Goal: Task Accomplishment & Management: Use online tool/utility

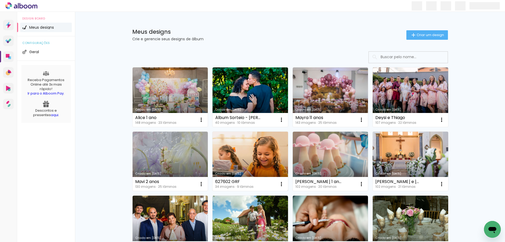
click at [260, 153] on link "Criado em [DATE]" at bounding box center [251, 161] width 76 height 59
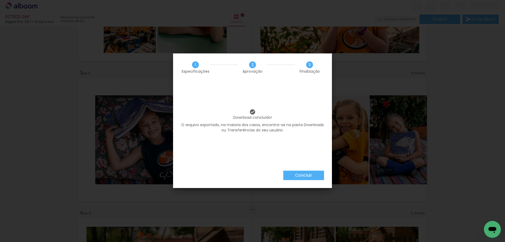
click at [303, 170] on div "1 Especificações 2 Aprovação 3 Finalização Download concluído! O arquivo export…" at bounding box center [252, 120] width 159 height 134
click at [303, 172] on paper-button "Concluir" at bounding box center [303, 174] width 41 height 9
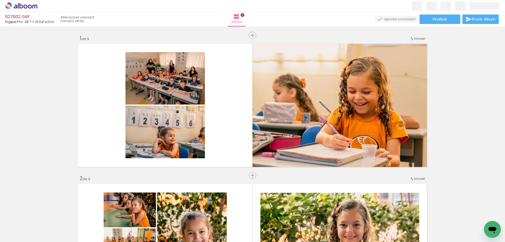
scroll to position [245, 0]
